Goal: Information Seeking & Learning: Find specific fact

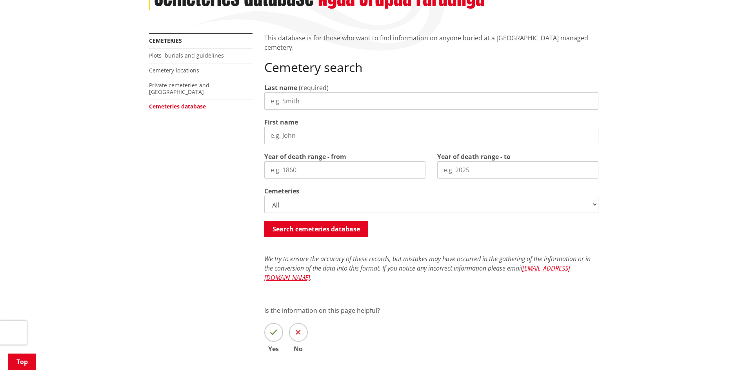
scroll to position [157, 0]
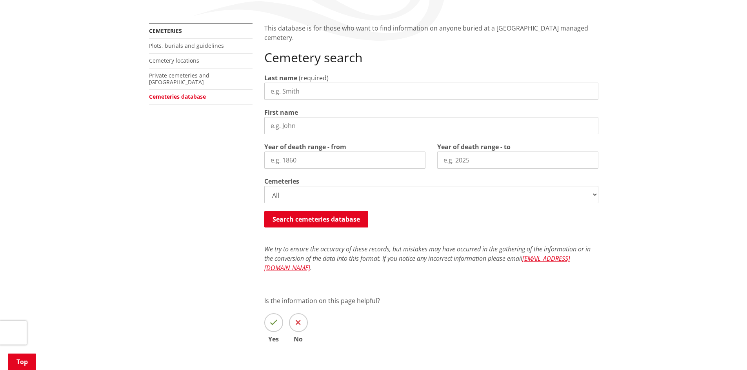
click at [292, 91] on input "Last name" at bounding box center [431, 91] width 334 height 17
type input "O'Brien"
click at [297, 128] on input "First name" at bounding box center [431, 125] width 334 height 17
type input "Patrick"
drag, startPoint x: 442, startPoint y: 161, endPoint x: 547, endPoint y: 164, distance: 105.1
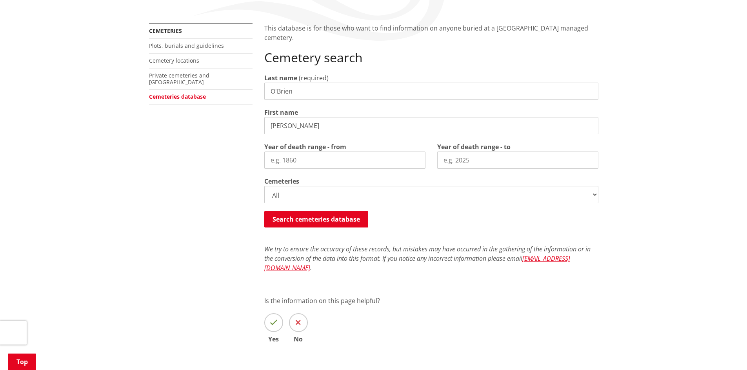
click at [482, 161] on input "Year of death range - to" at bounding box center [517, 160] width 161 height 17
type input "1900"
click at [587, 163] on input "1900" at bounding box center [517, 160] width 161 height 17
click at [323, 158] on input "Year of death range - from" at bounding box center [344, 160] width 161 height 17
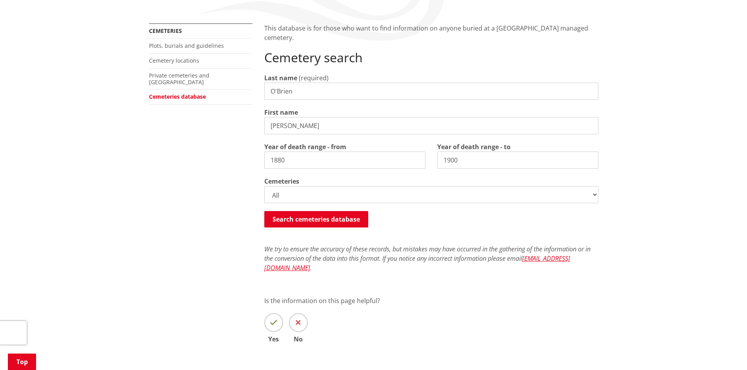
type input "1880"
click at [472, 159] on input "1900" at bounding box center [517, 160] width 161 height 17
click at [588, 159] on input "1901" at bounding box center [517, 160] width 161 height 17
click at [588, 159] on input "1902" at bounding box center [517, 160] width 161 height 17
click at [588, 159] on input "1903" at bounding box center [517, 160] width 161 height 17
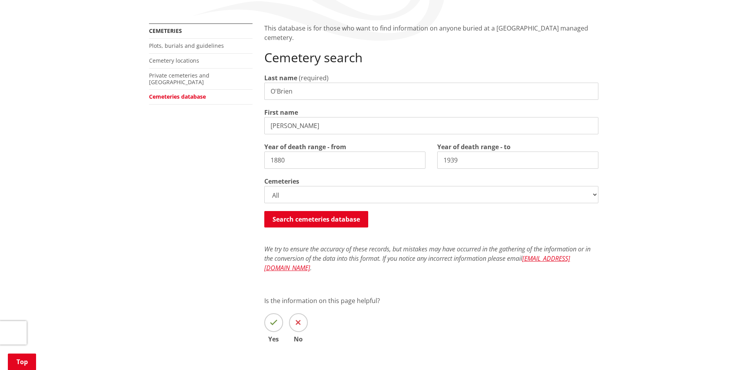
type input "1939"
click at [588, 159] on input "1939" at bounding box center [517, 160] width 161 height 17
click at [317, 218] on button "Search cemeteries database" at bounding box center [316, 219] width 104 height 16
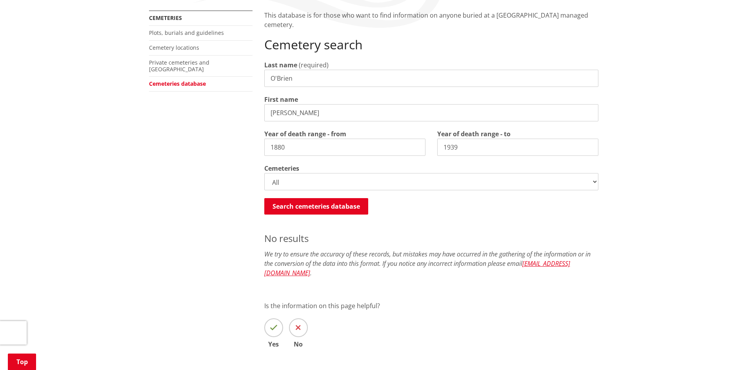
scroll to position [88, 0]
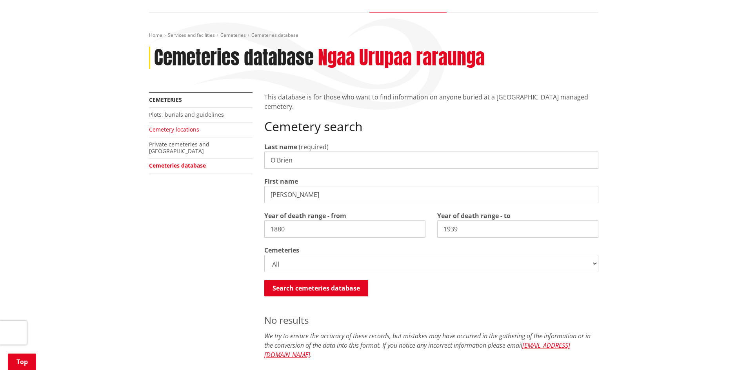
click at [165, 130] on link "Cemetery locations" at bounding box center [174, 129] width 50 height 7
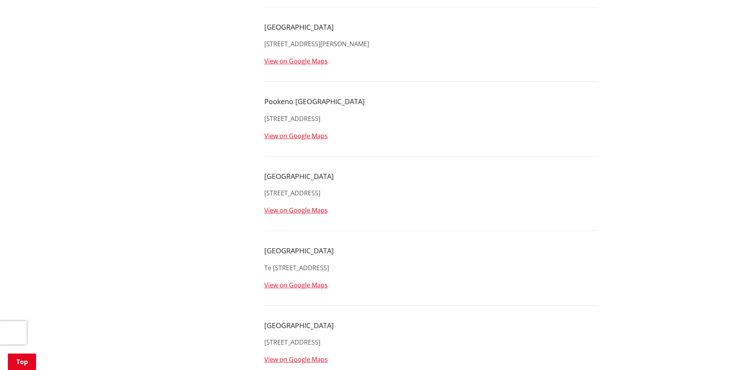
scroll to position [1058, 0]
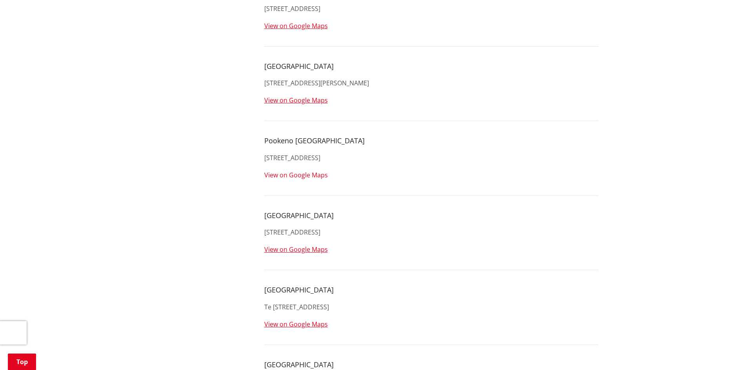
click at [285, 176] on link "View on Google Maps" at bounding box center [295, 175] width 63 height 9
